Goal: Entertainment & Leisure: Consume media (video, audio)

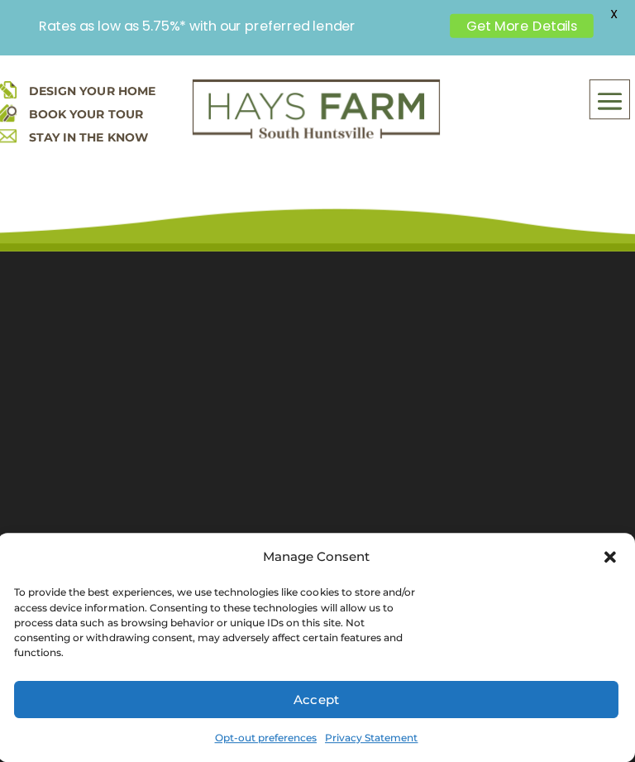
scroll to position [10, 0]
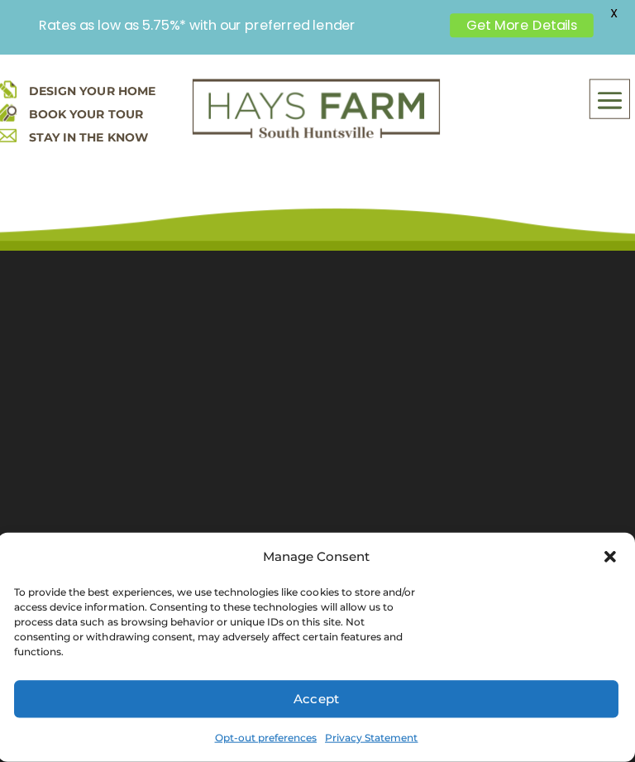
click at [238, 280] on section "Video Player 00:03 00:00 00:32 Use Up/Down Arrow keys to increase or decrease v…" at bounding box center [317, 512] width 635 height 538
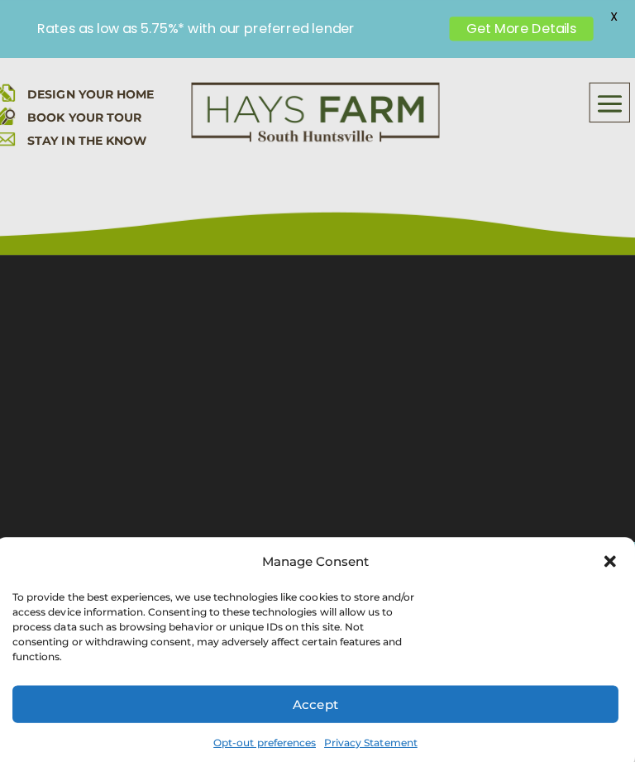
scroll to position [251, 0]
click at [36, 478] on section "Video Player 00:12 00:00 00:32 Use Up/Down Arrow keys to increase or decrease v…" at bounding box center [317, 271] width 635 height 538
click at [74, 447] on section "Video Player 00:13 00:00 00:32 Use Up/Down Arrow keys to increase or decrease v…" at bounding box center [317, 271] width 635 height 538
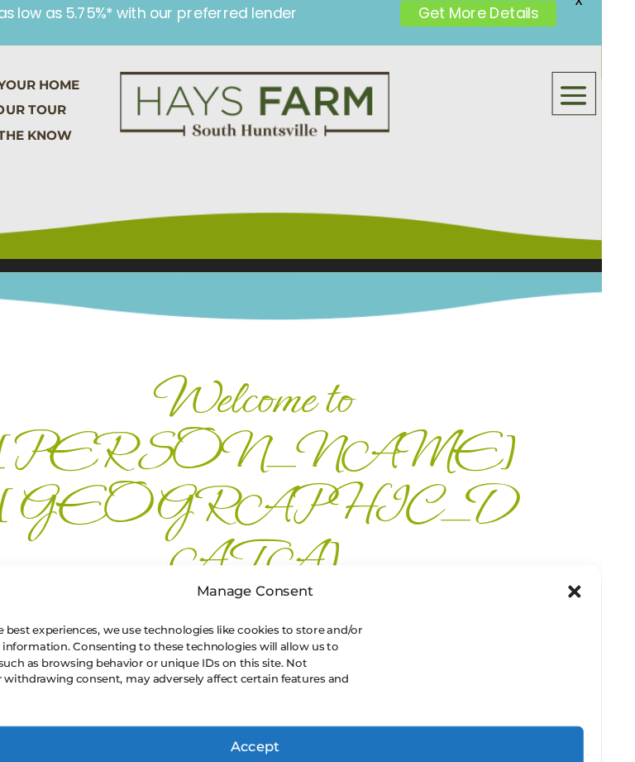
scroll to position [547, 0]
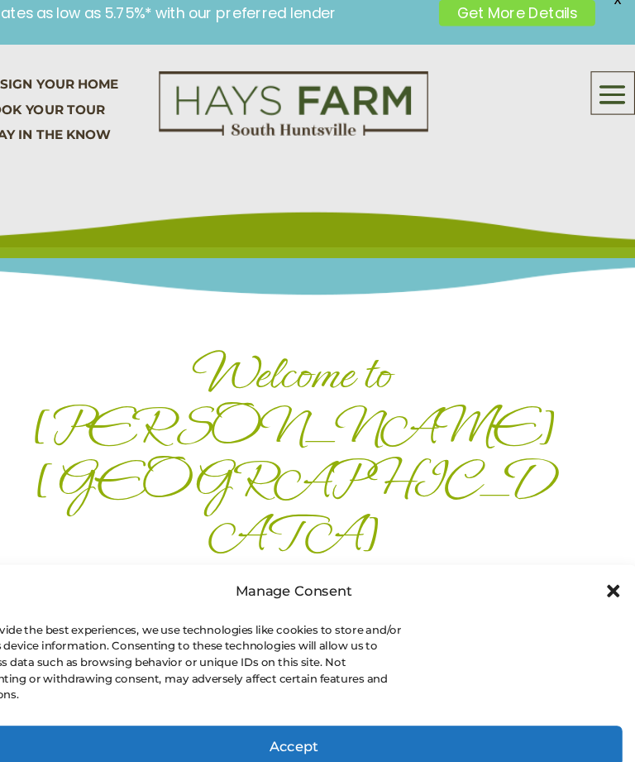
click at [274, 112] on img at bounding box center [317, 112] width 246 height 60
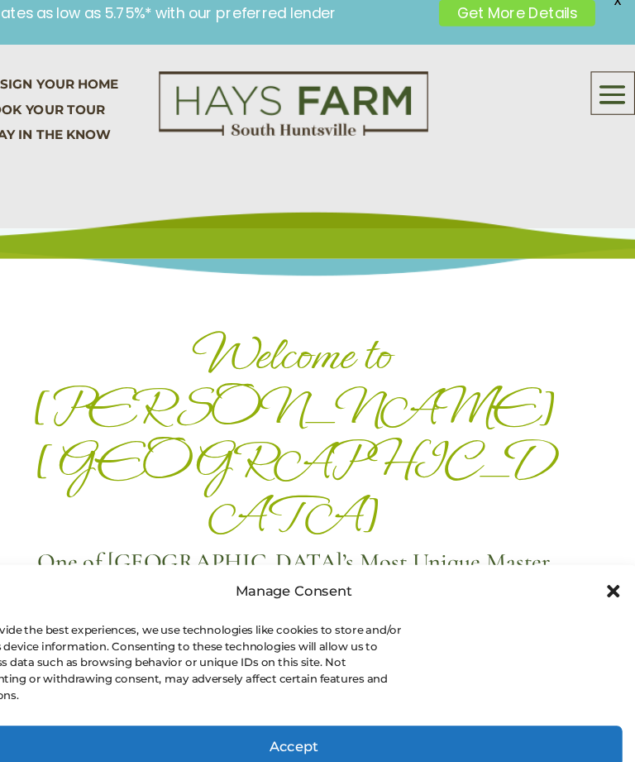
scroll to position [53, 0]
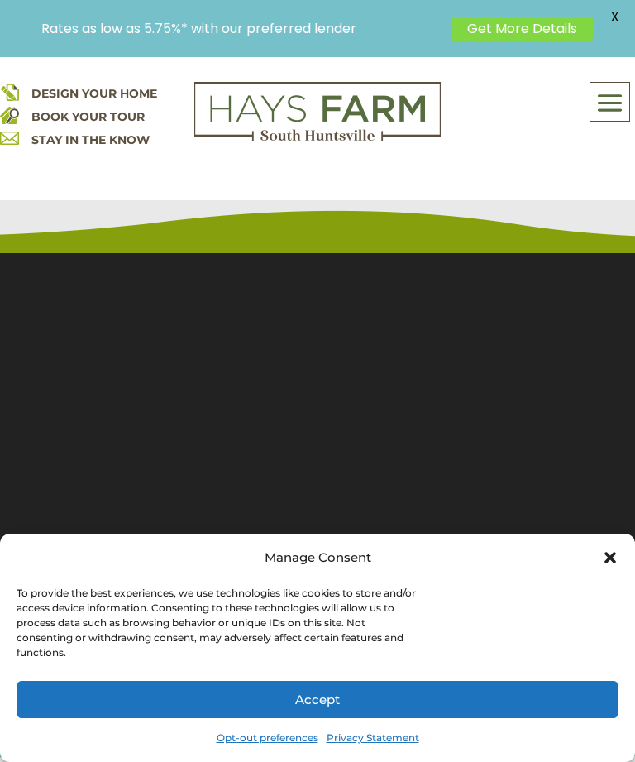
click at [82, 478] on section "Video Player 00:00 00:00 00:32 Use Up/Down Arrow keys to increase or decrease v…" at bounding box center [317, 469] width 635 height 538
click at [83, 506] on section "Video Player 00:01 00:00 00:32 Use Up/Down Arrow keys to increase or decrease v…" at bounding box center [317, 469] width 635 height 538
click at [0, 466] on section "Video Player 00:03 00:00 00:32 Use Up/Down Arrow keys to increase or decrease v…" at bounding box center [317, 470] width 635 height 538
click at [9, 483] on section "Video Player 00:03 00:00 00:32 Use Up/Down Arrow keys to increase or decrease v…" at bounding box center [317, 470] width 635 height 538
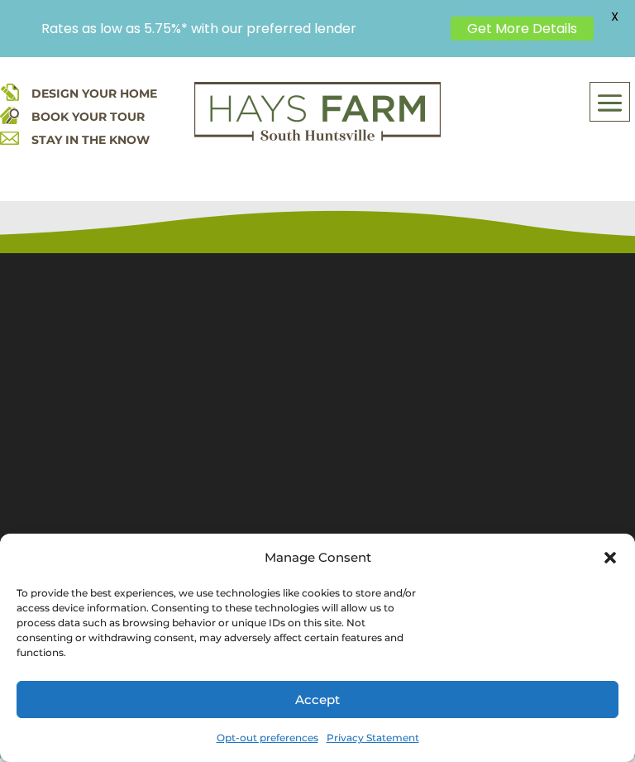
click at [18, 529] on section "Video Player 00:04 00:00 00:32 Use Up/Down Arrow keys to increase or decrease v…" at bounding box center [317, 470] width 635 height 538
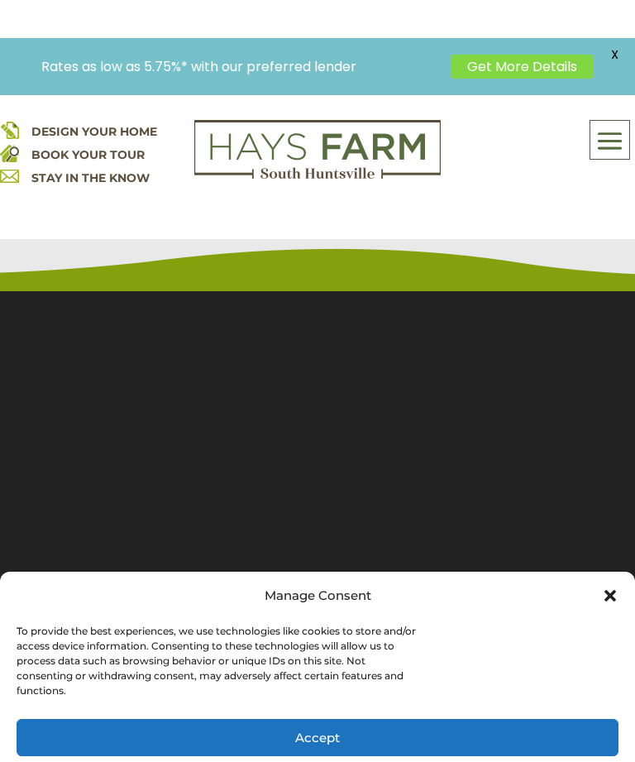
scroll to position [14, 0]
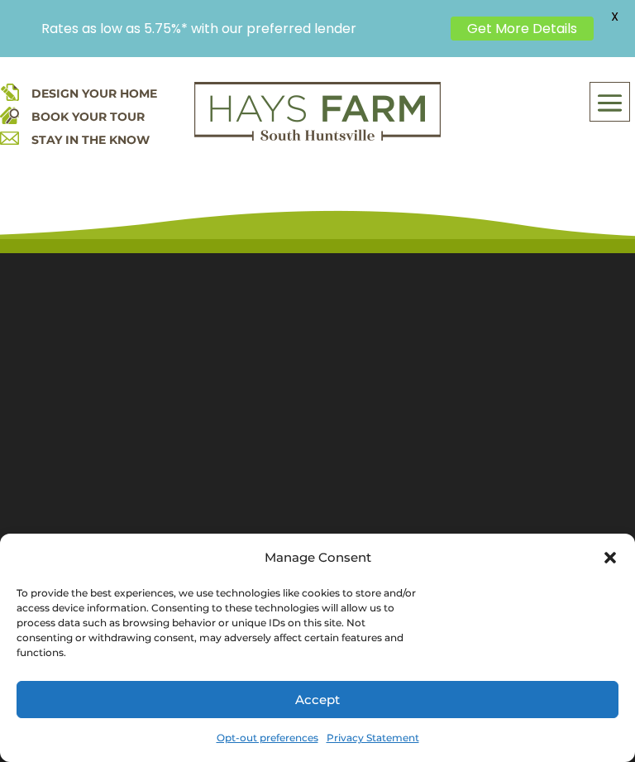
click at [78, 547] on section "Video Player 00:07 00:00 00:32 Use Up/Down Arrow keys to increase or decrease v…" at bounding box center [317, 508] width 635 height 538
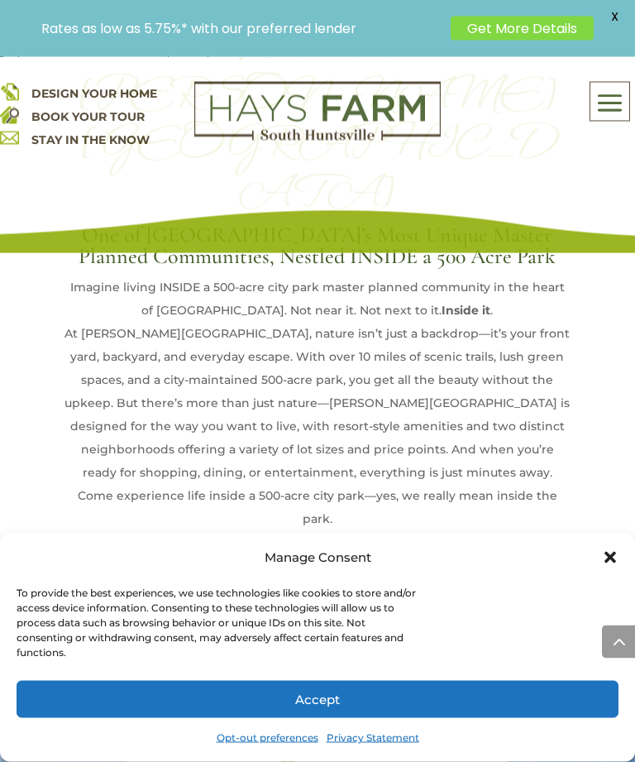
scroll to position [831, 0]
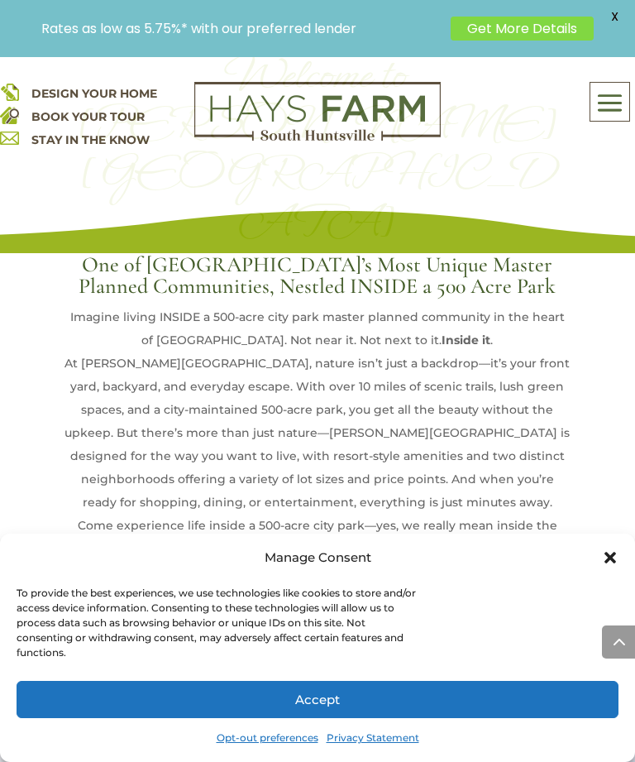
click at [77, 418] on div "Welcome to Hays Farm One of Huntsville’s Most Unique Master Planned Communities…" at bounding box center [317, 303] width 635 height 688
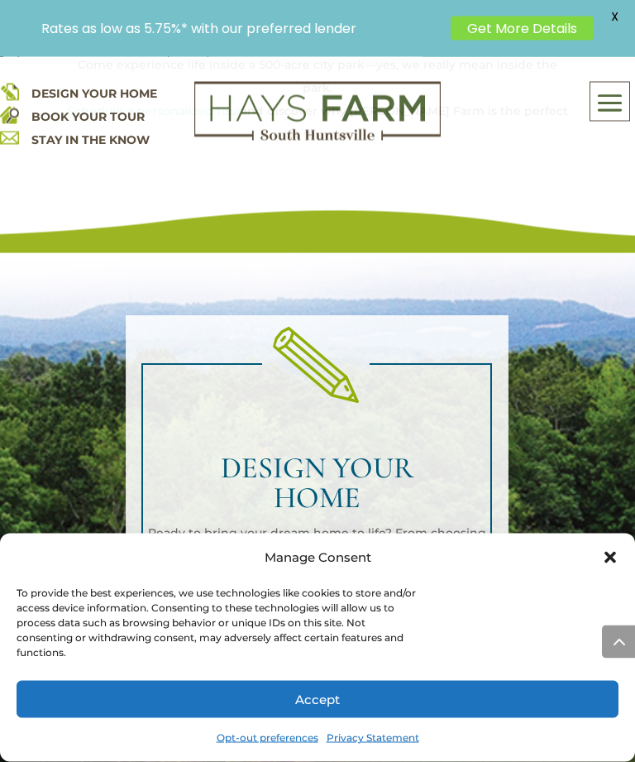
scroll to position [1333, 0]
